Goal: Task Accomplishment & Management: Complete application form

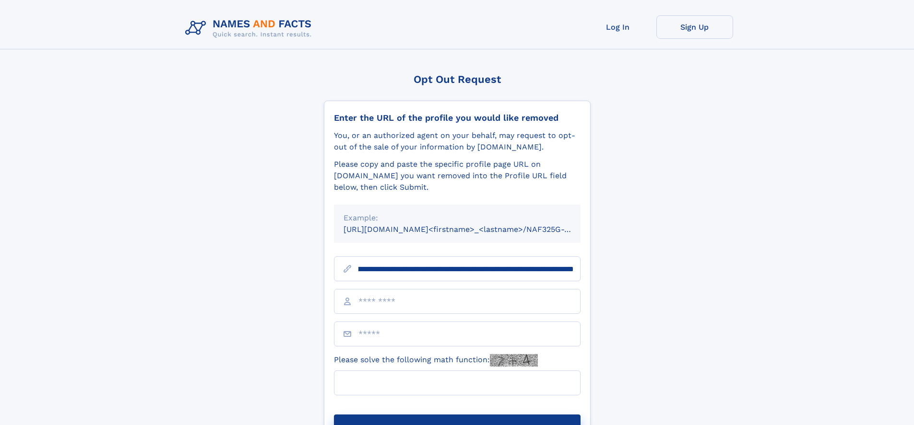
scroll to position [0, 130]
type input "**********"
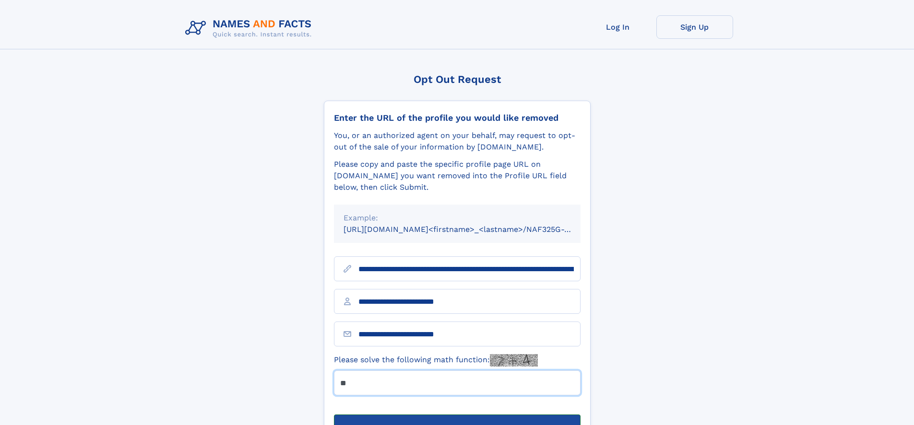
type input "**"
click at [457, 415] on button "Submit Opt Out Request" at bounding box center [457, 430] width 247 height 31
